Goal: Check status: Check status

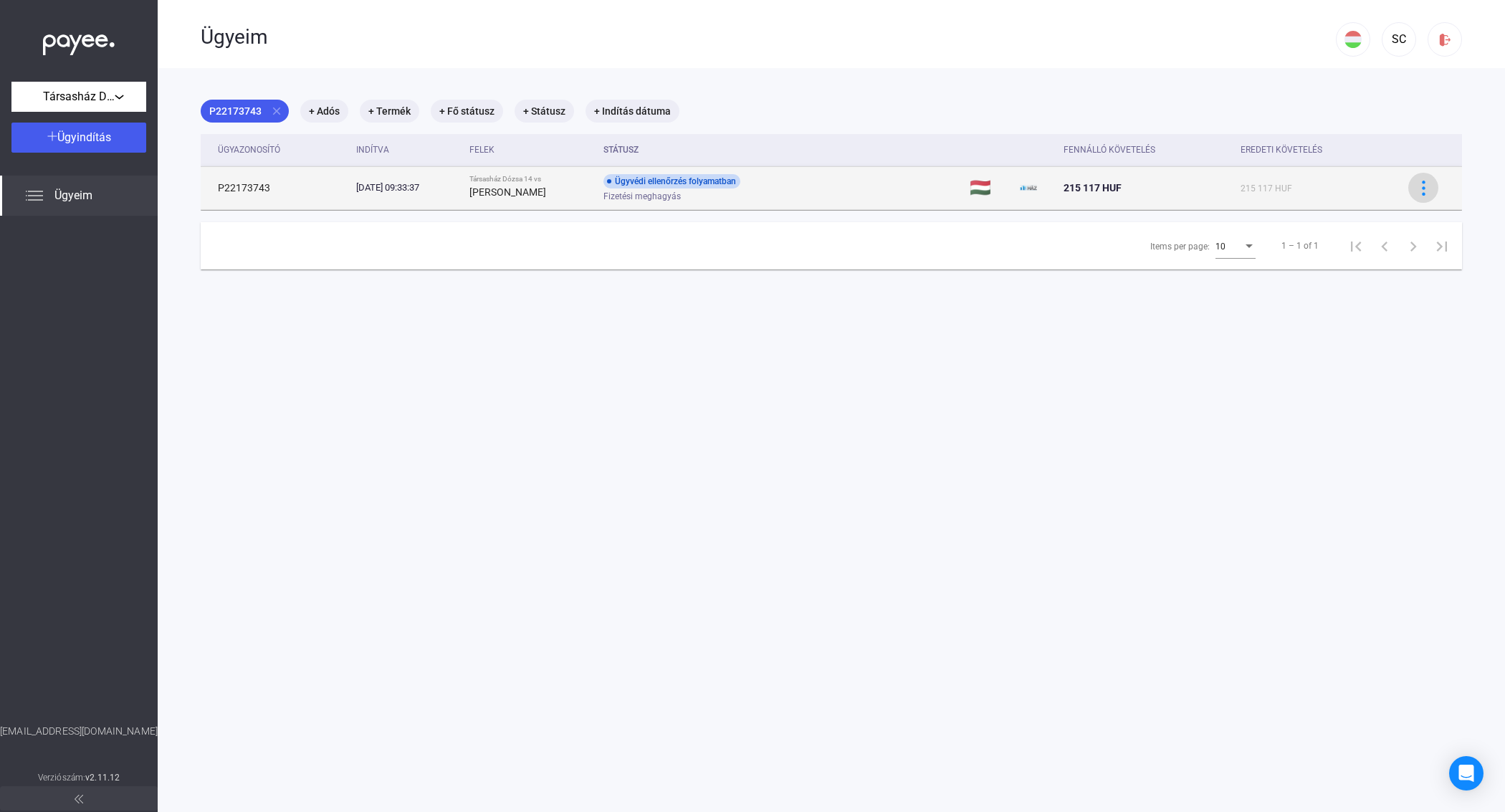
click at [1416, 190] on img at bounding box center [1424, 188] width 15 height 15
click at [1409, 190] on div at bounding box center [752, 406] width 1505 height 812
click at [978, 185] on td "🇭🇺" at bounding box center [989, 188] width 50 height 43
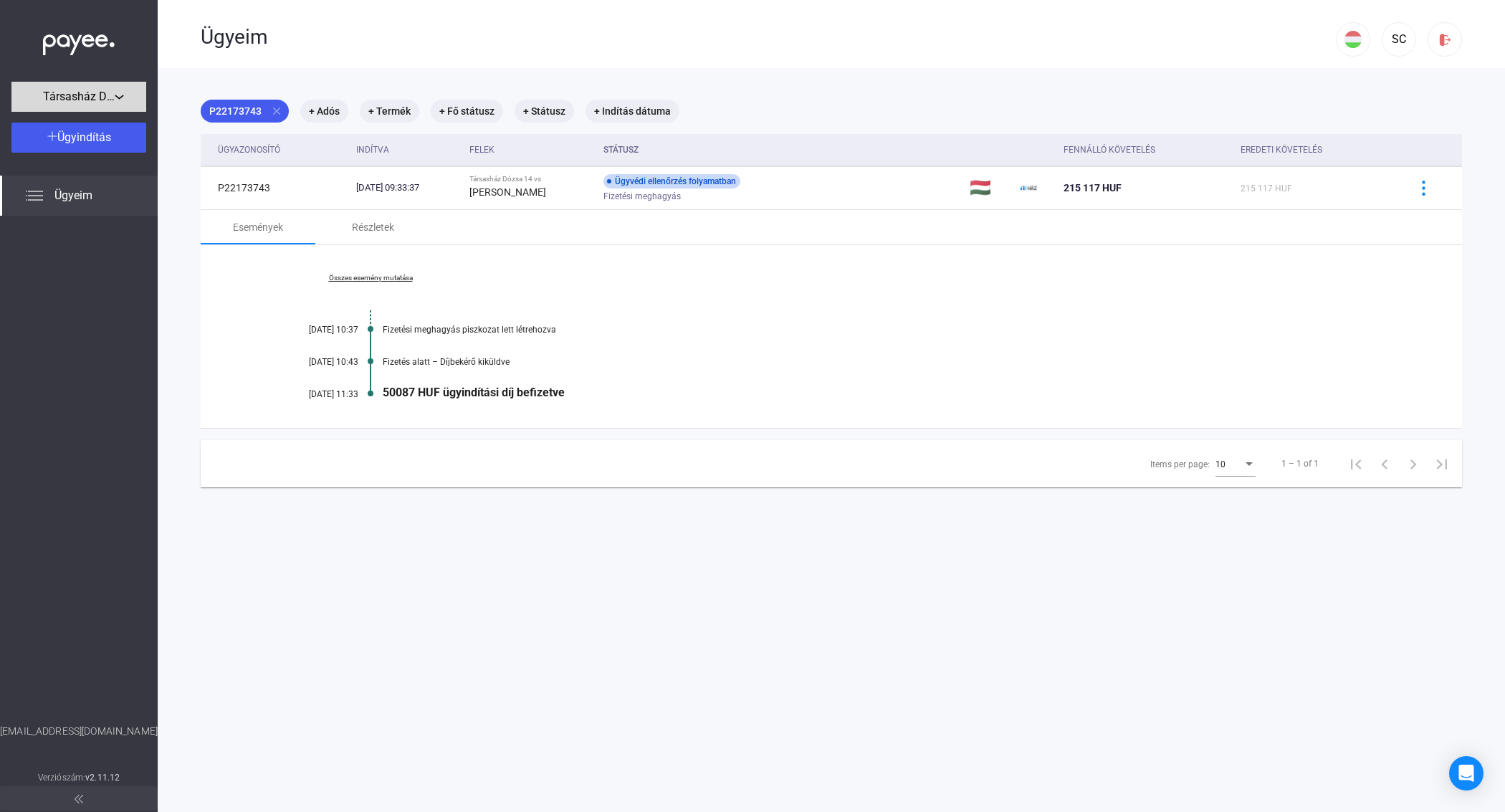
click at [66, 91] on span "Társasház Dózsa 14" at bounding box center [79, 96] width 72 height 17
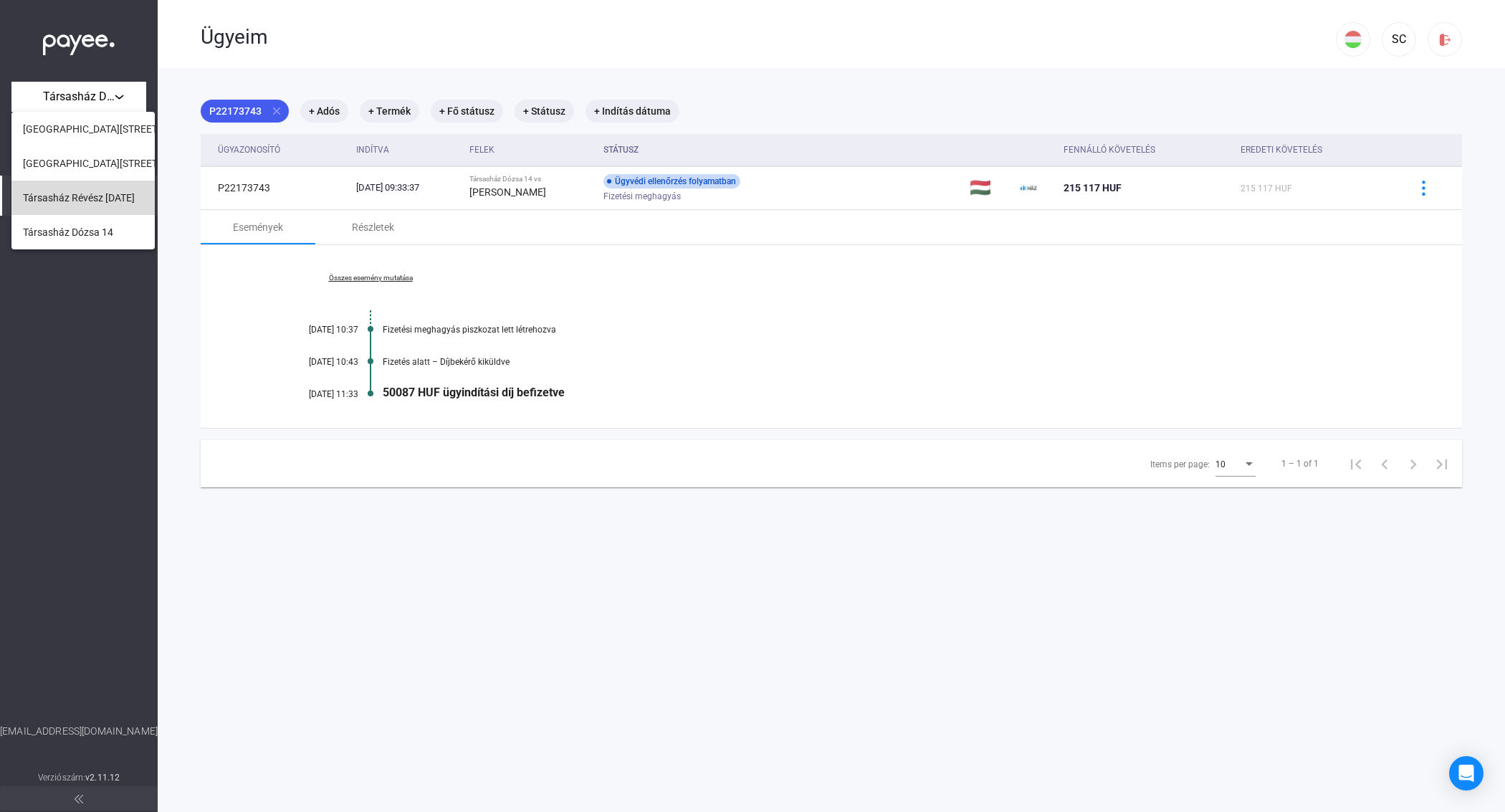
click at [73, 199] on span "Társasház Révész [DATE]" at bounding box center [78, 198] width 112 height 17
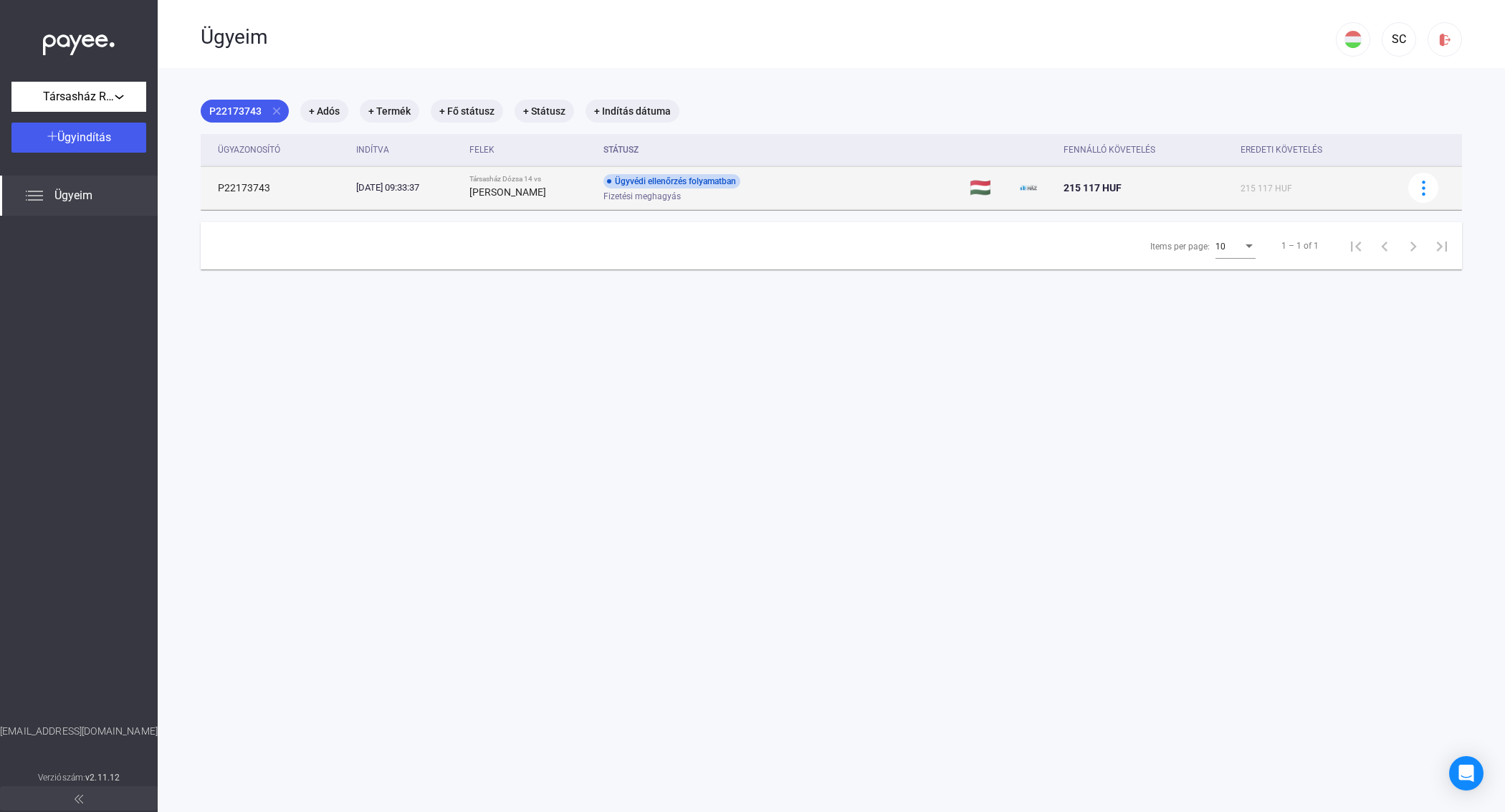
click at [749, 195] on div "Fizetési meghagyás" at bounding box center [717, 197] width 228 height 11
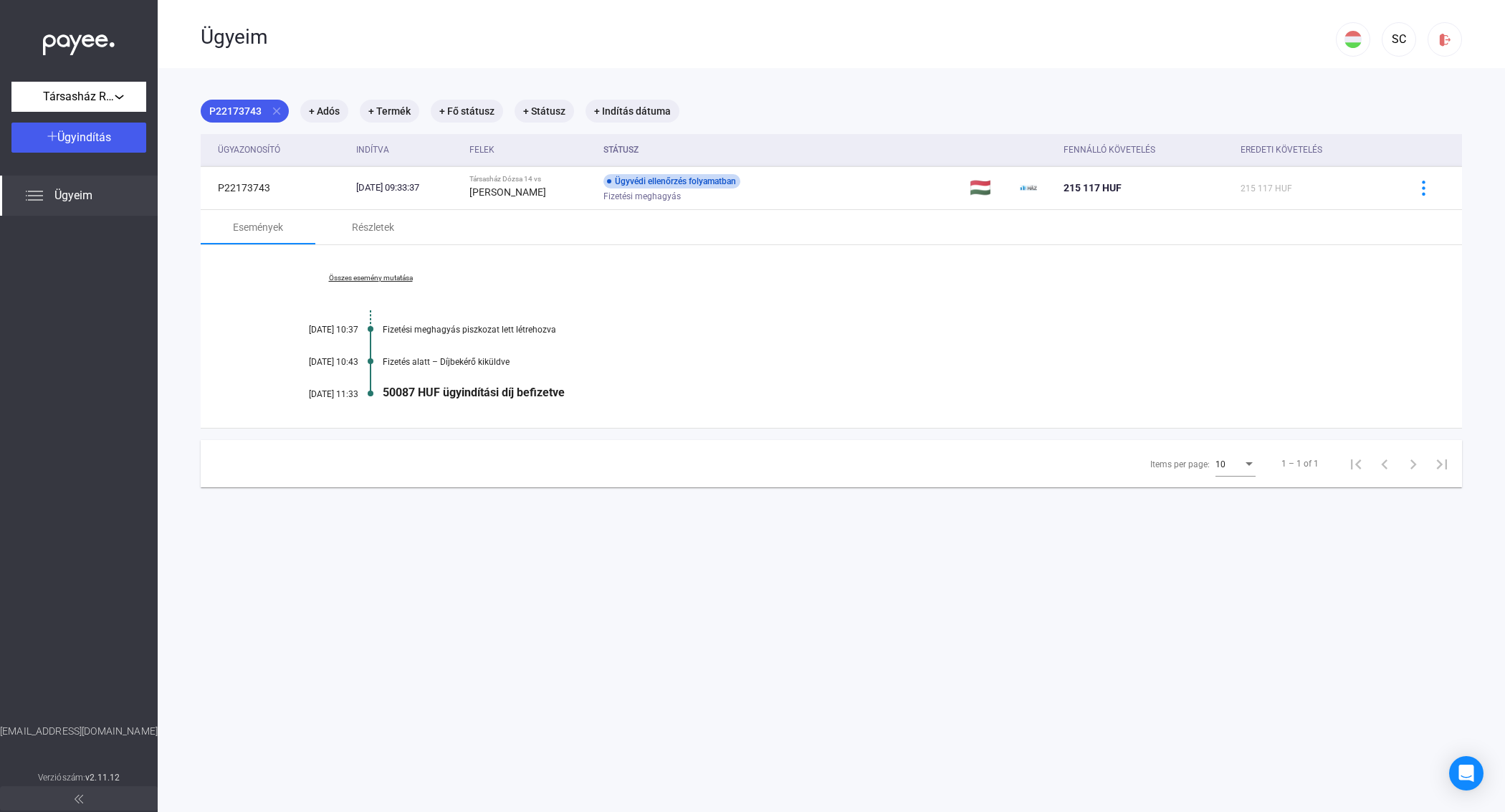
click at [79, 197] on span "Ügyeim" at bounding box center [73, 196] width 38 height 17
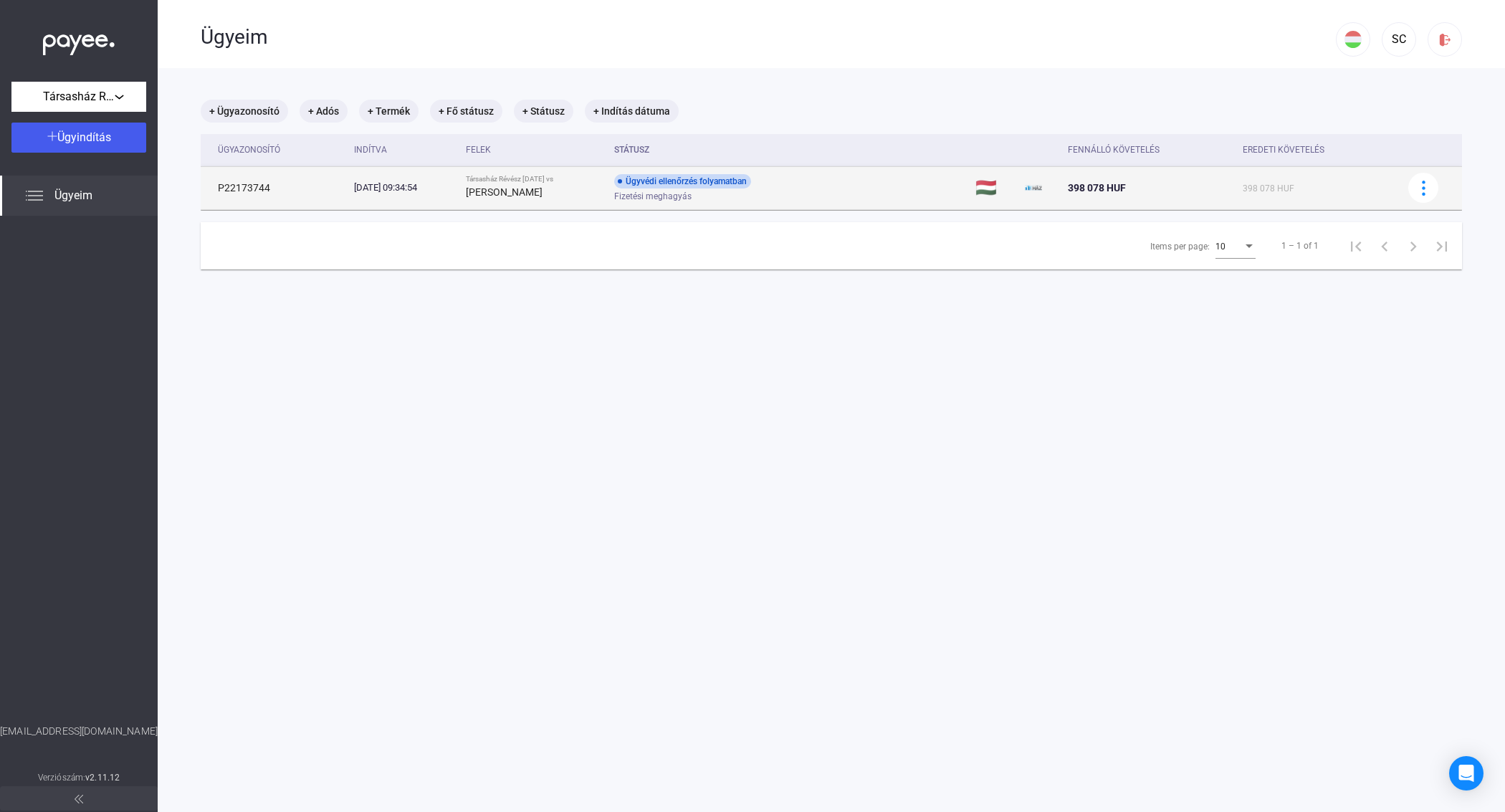
click at [691, 198] on span "Fizetési meghagyás" at bounding box center [652, 197] width 77 height 17
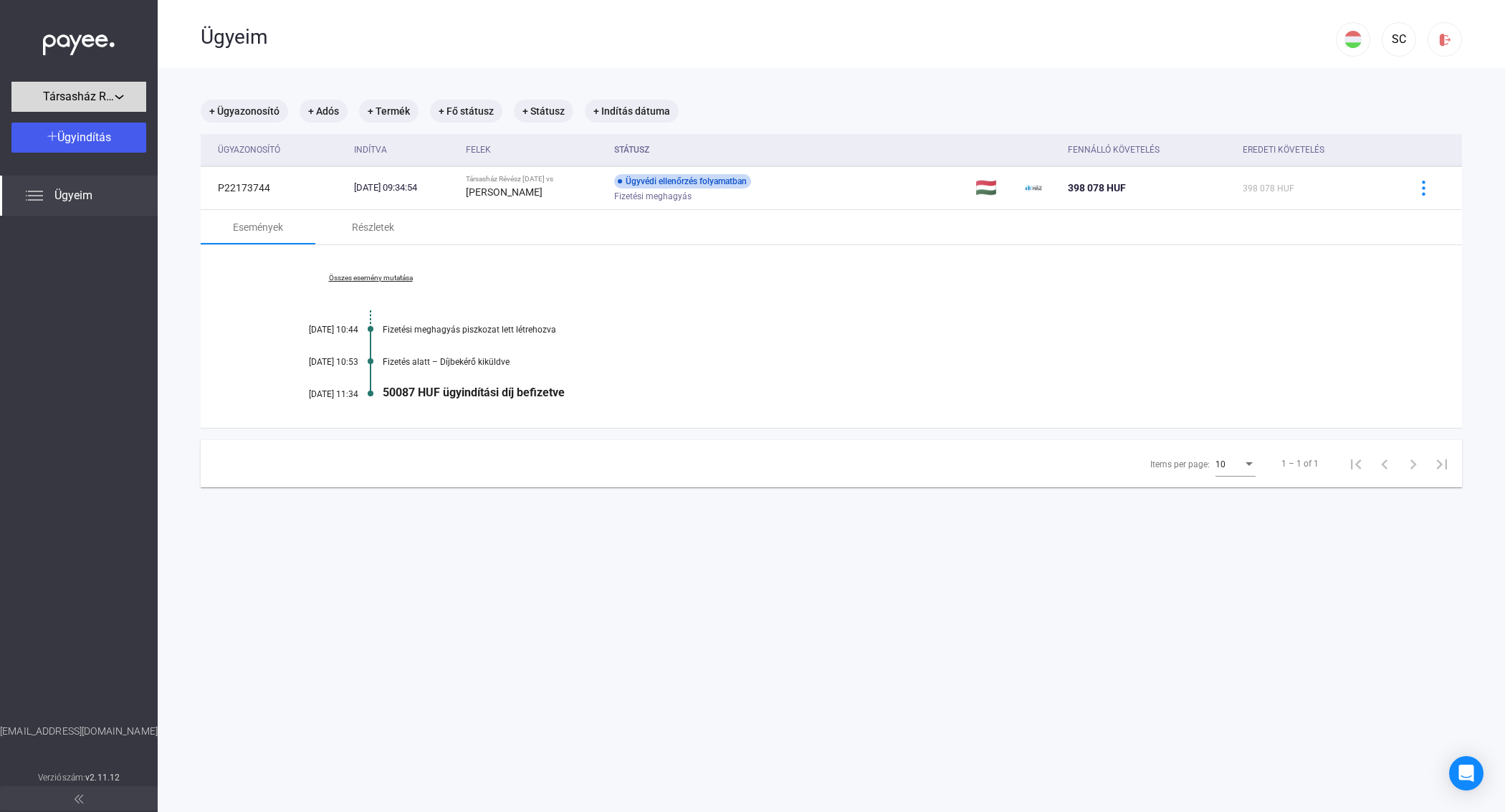
click at [117, 91] on div "Társasház Révész [DATE]" at bounding box center [78, 96] width 126 height 18
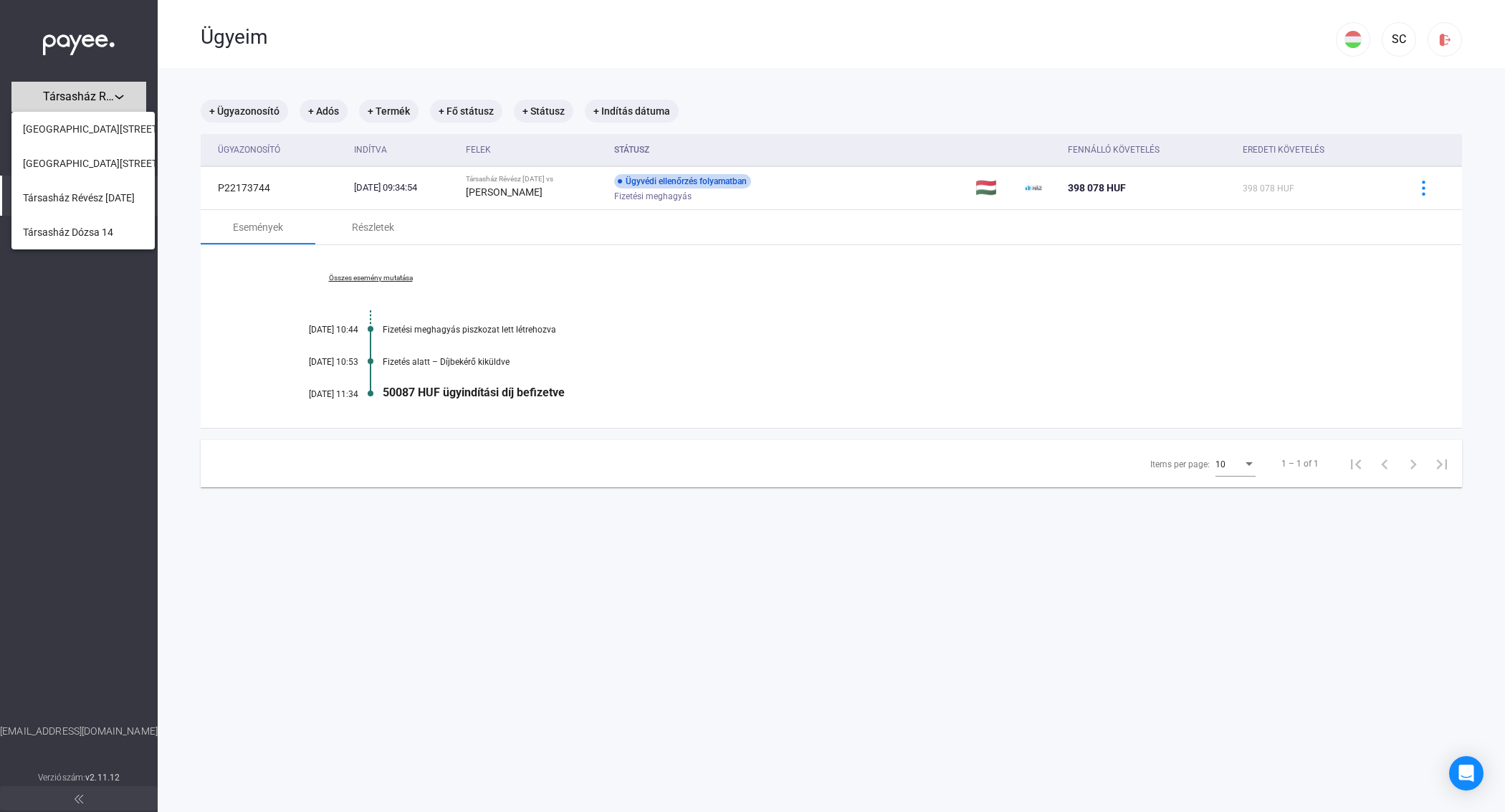
click at [117, 91] on div at bounding box center [752, 406] width 1505 height 812
